Goal: Communication & Community: Ask a question

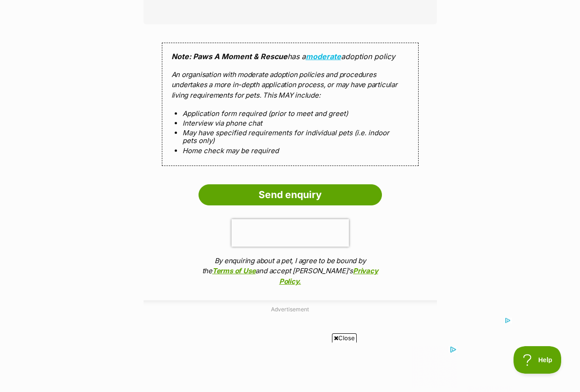
scroll to position [826, 0]
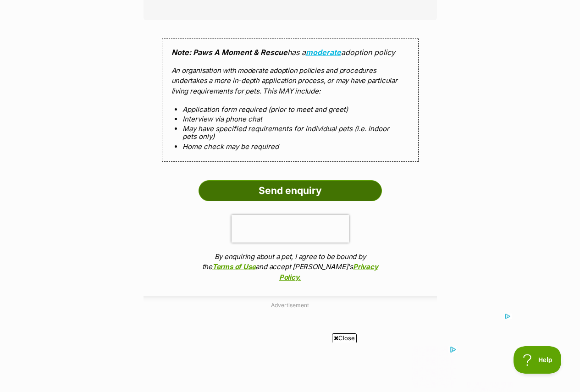
click at [283, 180] on input "Send enquiry" at bounding box center [291, 190] width 184 height 21
